Goal: Book appointment/travel/reservation

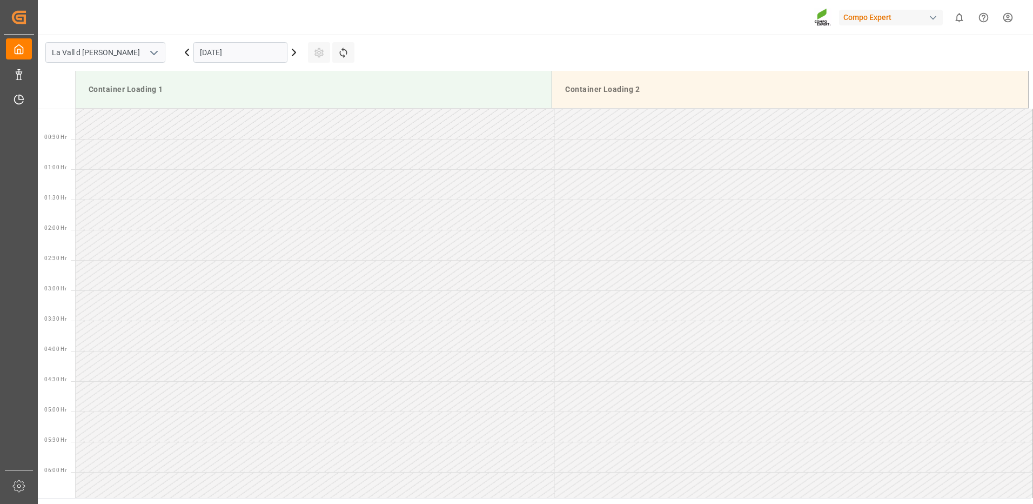
scroll to position [417, 0]
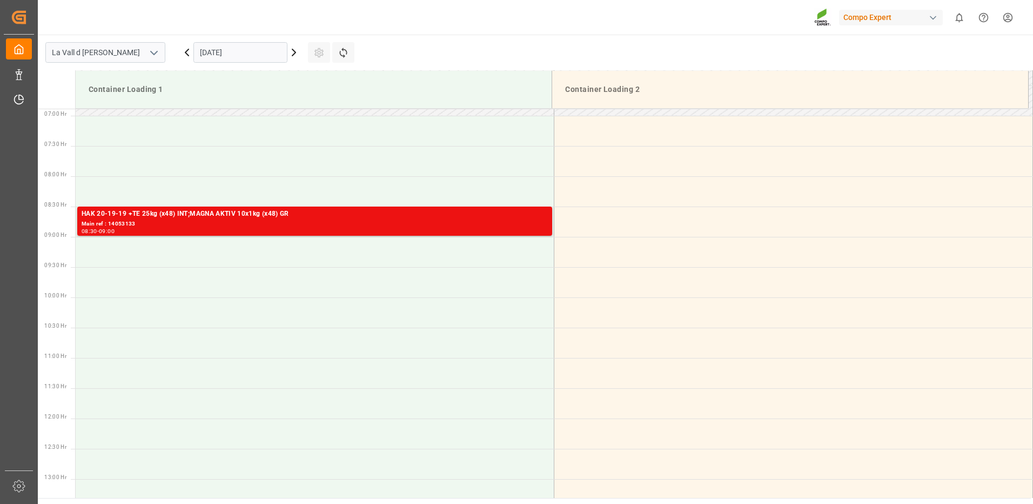
click at [203, 50] on input "[DATE]" at bounding box center [240, 52] width 94 height 21
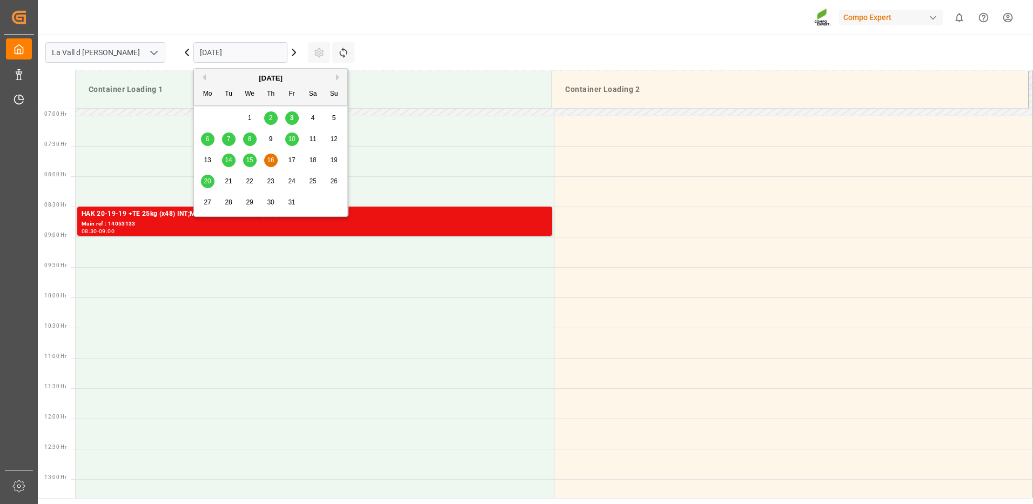
click at [212, 160] on div "13" at bounding box center [208, 160] width 14 height 13
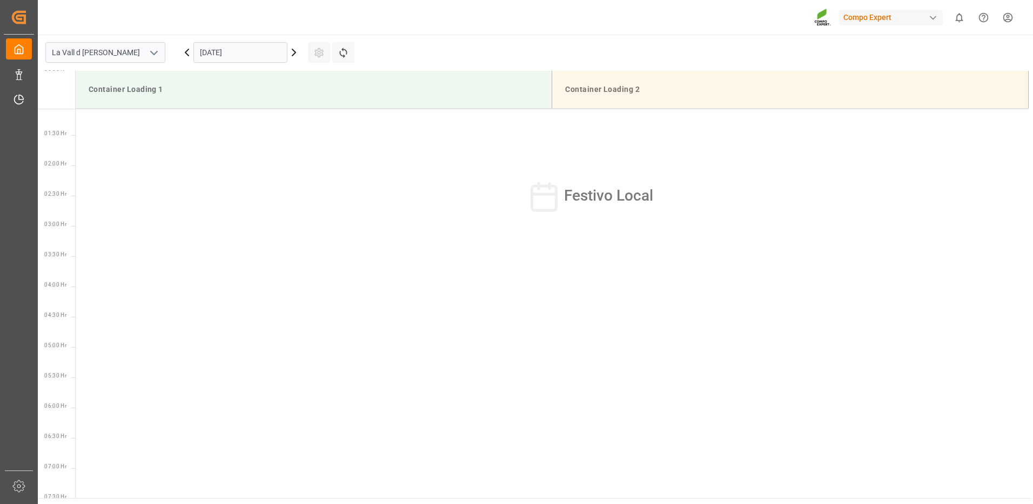
scroll to position [0, 0]
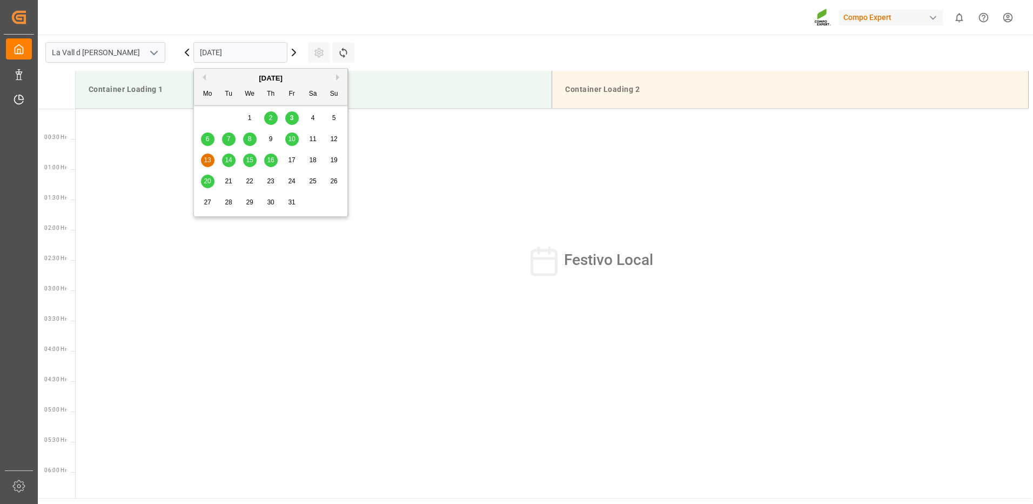
click at [207, 49] on input "[DATE]" at bounding box center [240, 52] width 94 height 21
click at [227, 162] on span "14" at bounding box center [228, 160] width 7 height 8
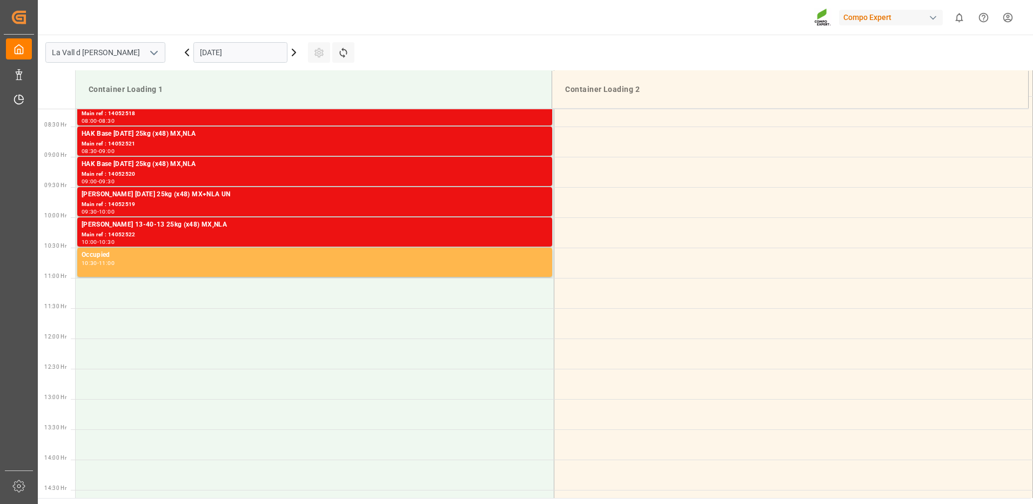
scroll to position [389, 0]
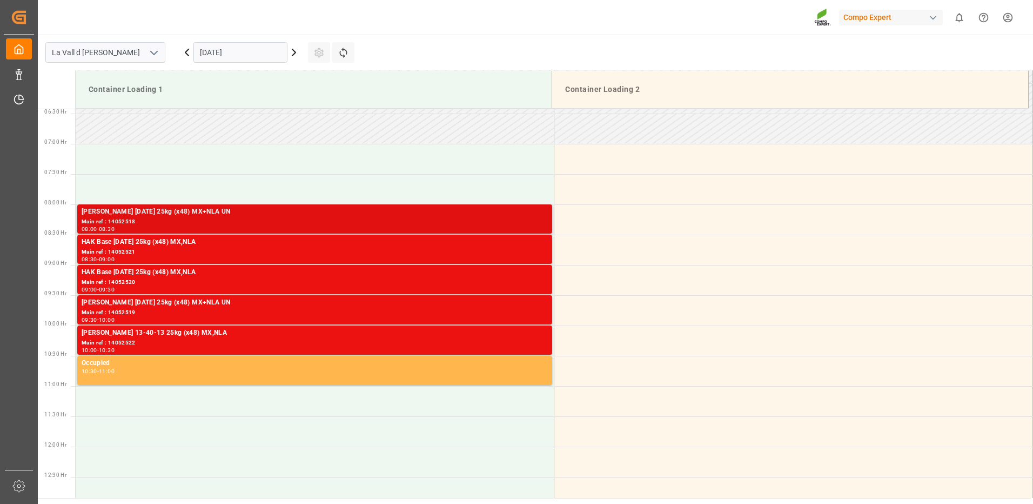
click at [226, 229] on div "08:00 - 08:30" at bounding box center [315, 229] width 466 height 6
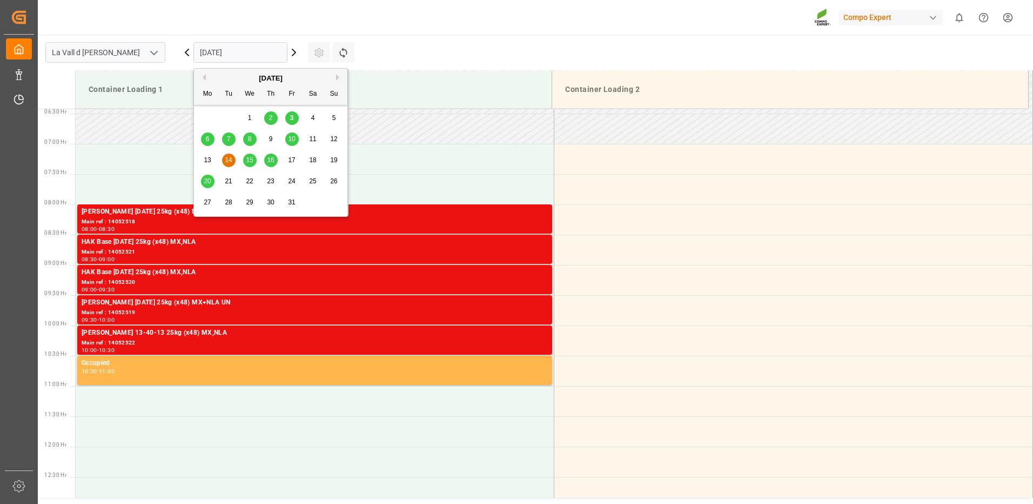
drag, startPoint x: 221, startPoint y: 58, endPoint x: 215, endPoint y: 65, distance: 9.6
click at [221, 58] on input "[DATE]" at bounding box center [240, 52] width 94 height 21
click at [292, 137] on span "10" at bounding box center [291, 139] width 7 height 8
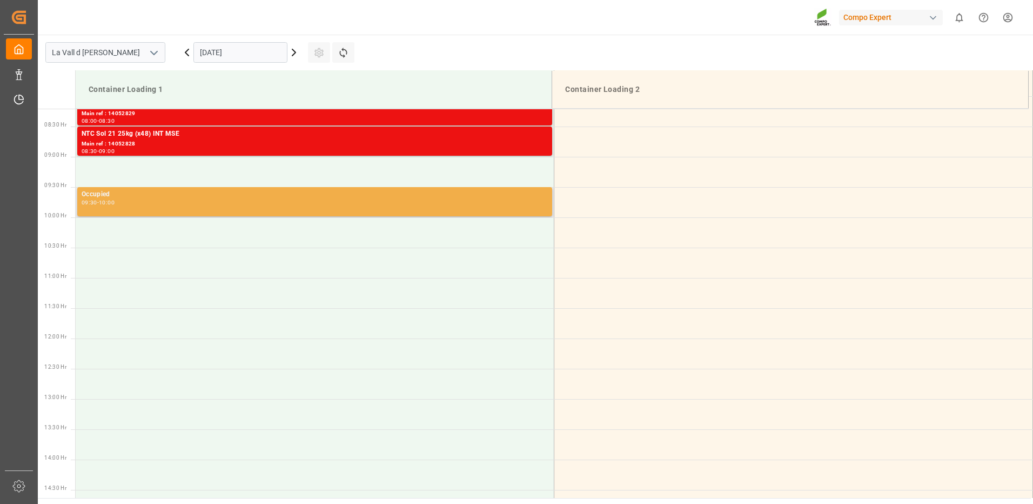
scroll to position [443, 0]
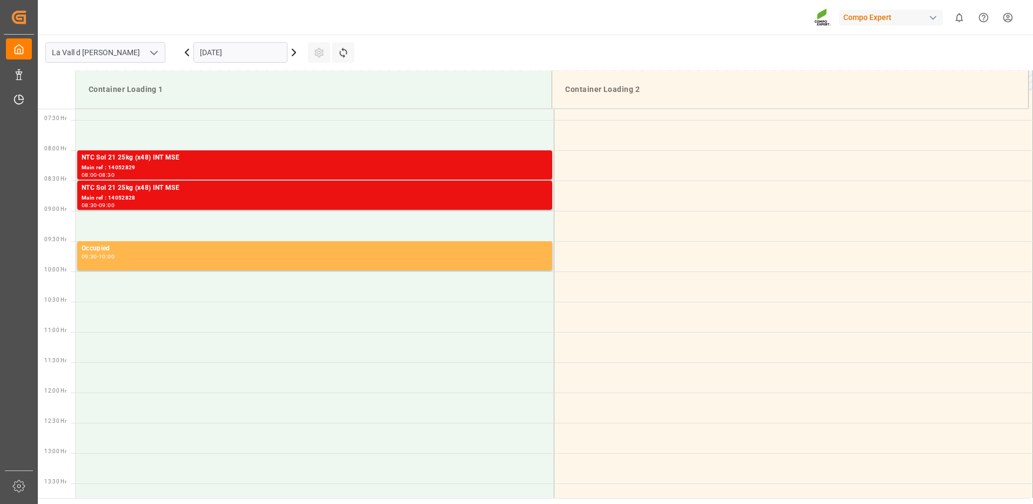
click at [211, 55] on input "[DATE]" at bounding box center [240, 52] width 94 height 21
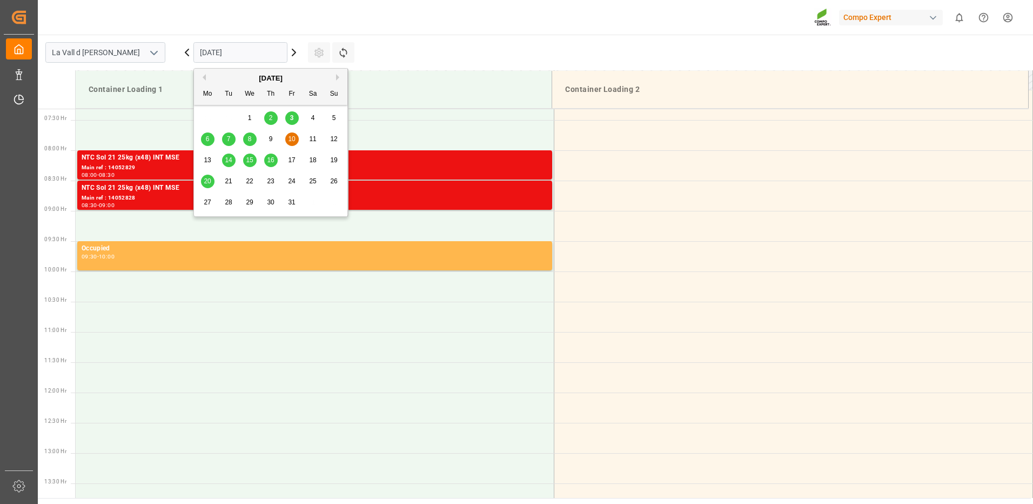
click at [209, 159] on span "13" at bounding box center [207, 160] width 7 height 8
